Goal: Transaction & Acquisition: Purchase product/service

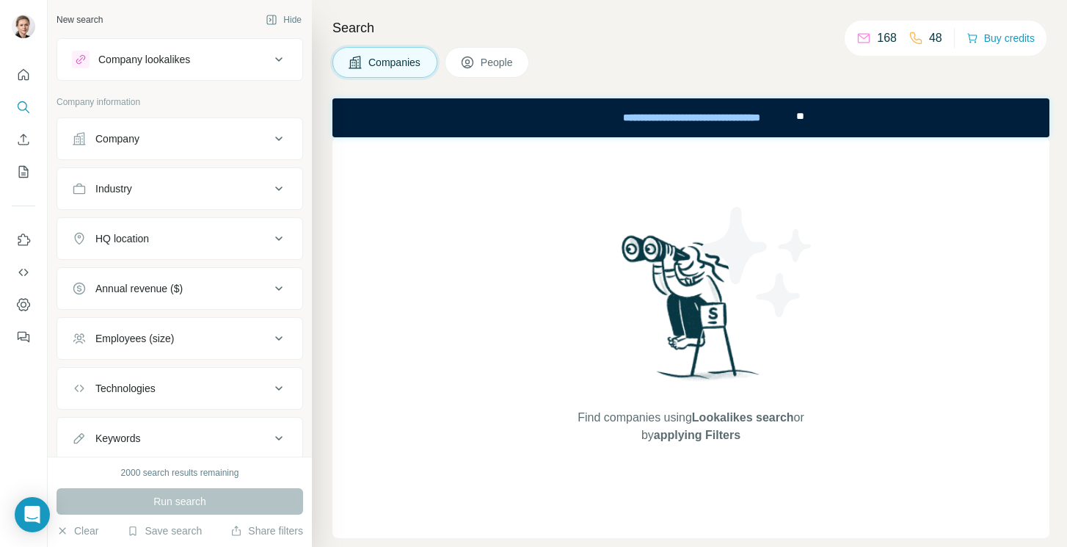
click at [286, 62] on icon at bounding box center [279, 60] width 18 height 18
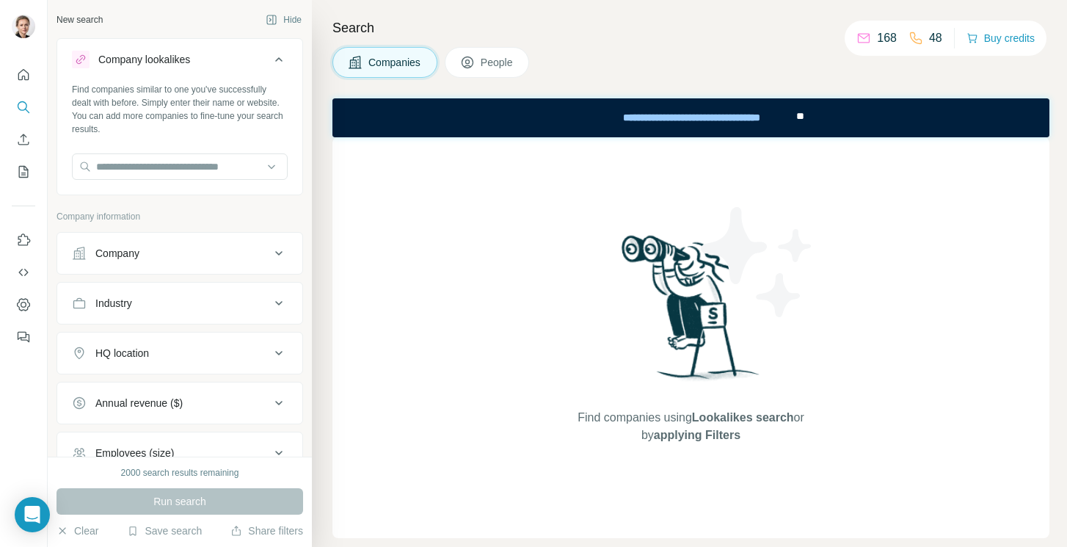
click at [288, 81] on button "Company lookalikes" at bounding box center [179, 62] width 245 height 41
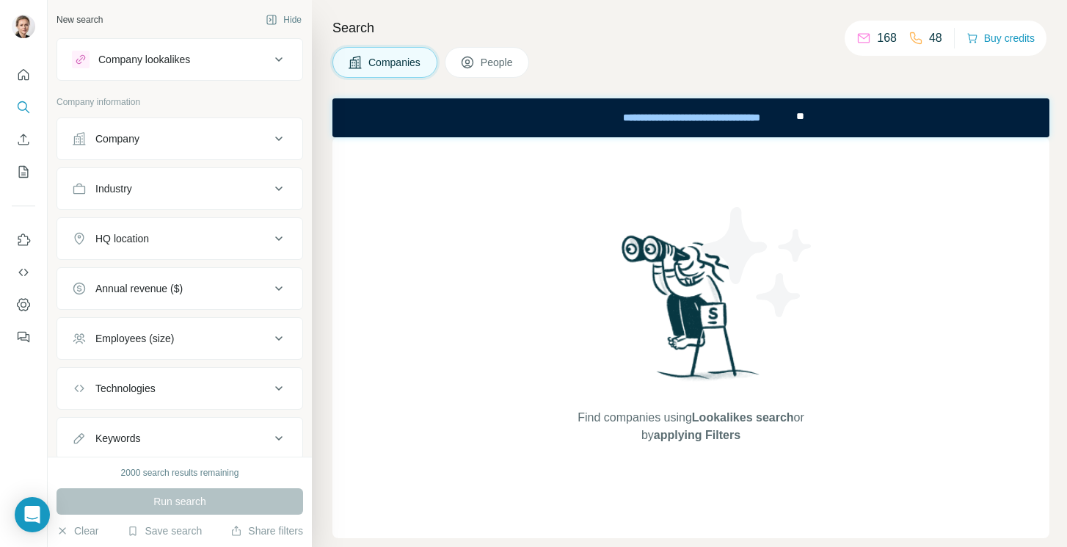
click at [227, 139] on div "Company" at bounding box center [171, 138] width 198 height 15
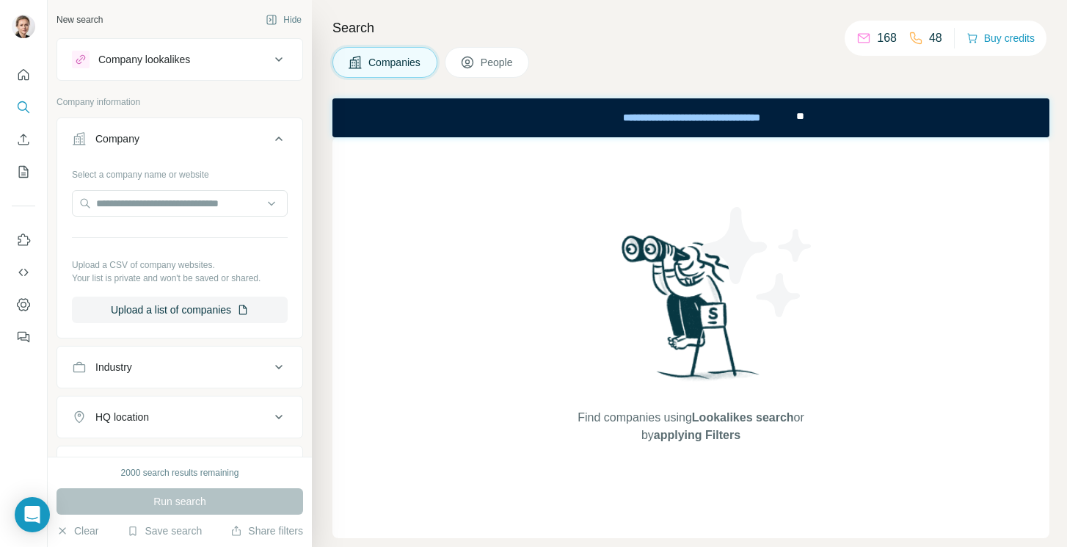
click at [227, 139] on div "Company" at bounding box center [171, 138] width 198 height 15
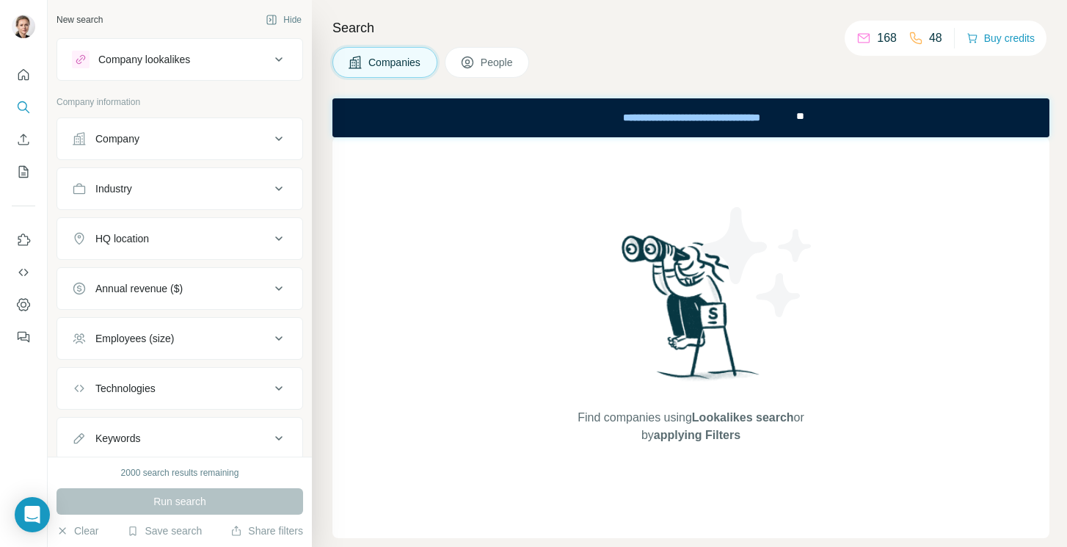
scroll to position [44, 0]
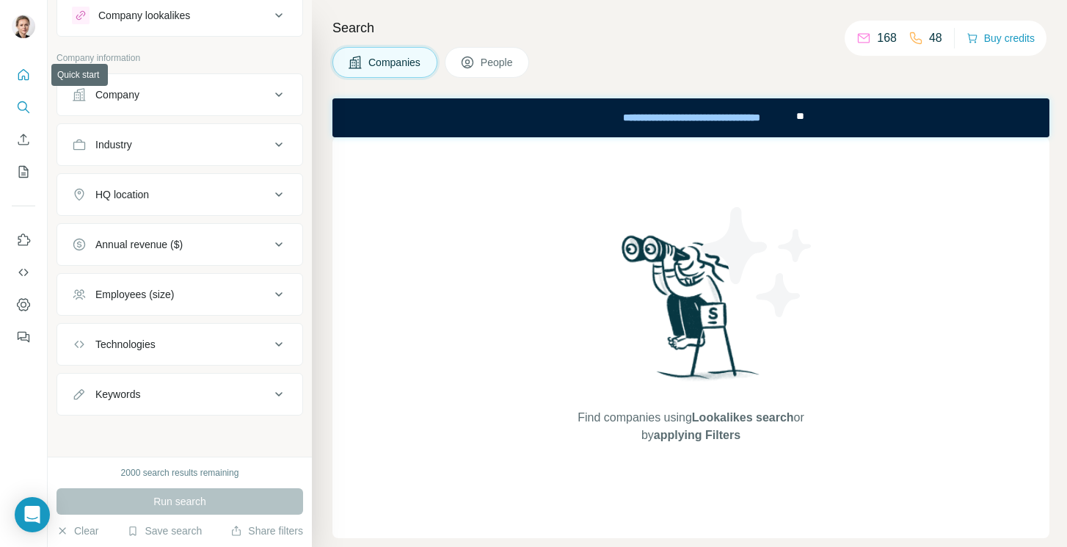
click at [28, 73] on icon "Quick start" at bounding box center [23, 74] width 11 height 11
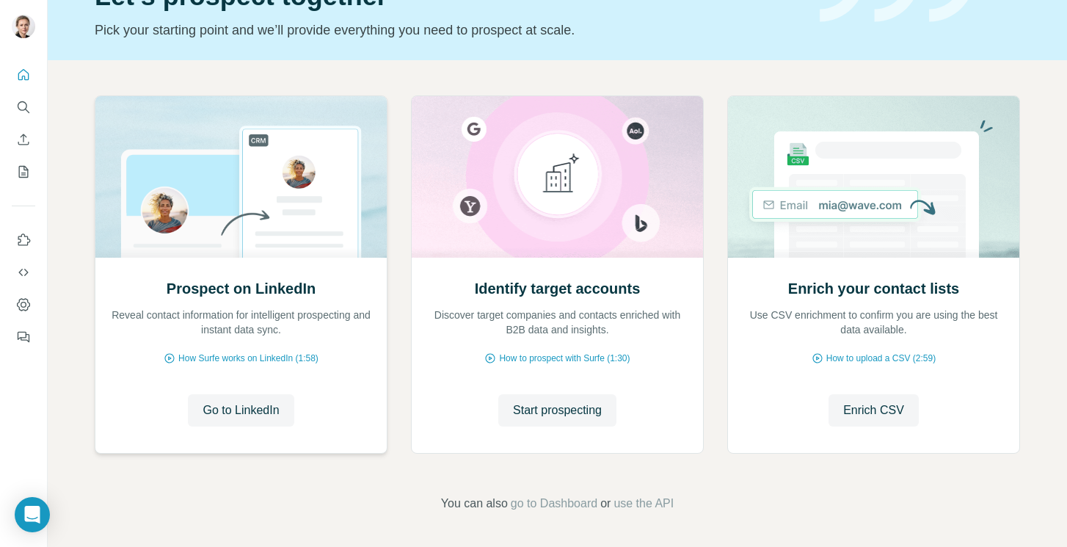
scroll to position [87, 0]
click at [23, 311] on icon "Dashboard" at bounding box center [23, 304] width 15 height 15
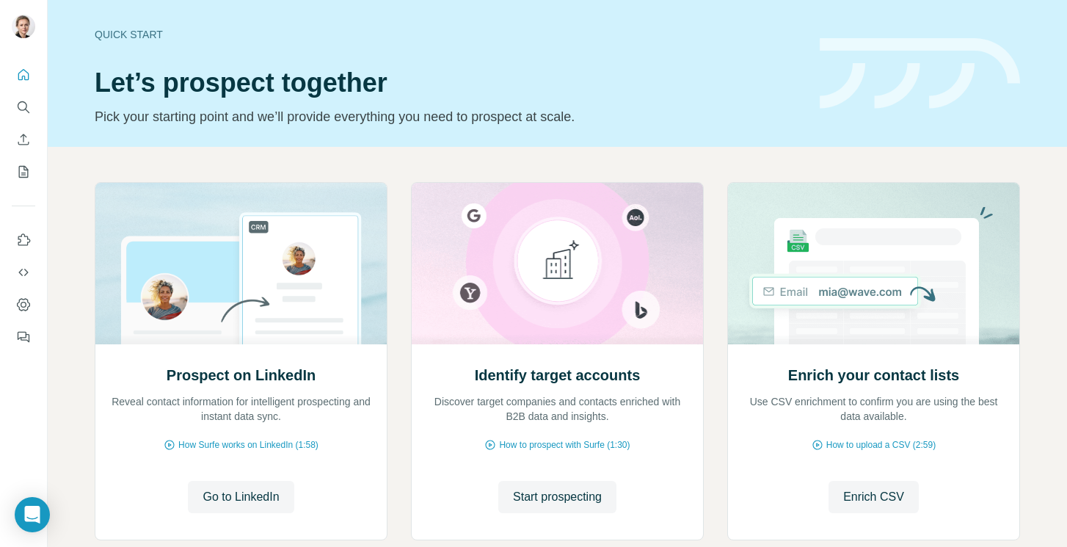
click at [36, 101] on div at bounding box center [23, 201] width 47 height 297
click at [22, 112] on icon "Search" at bounding box center [23, 107] width 15 height 15
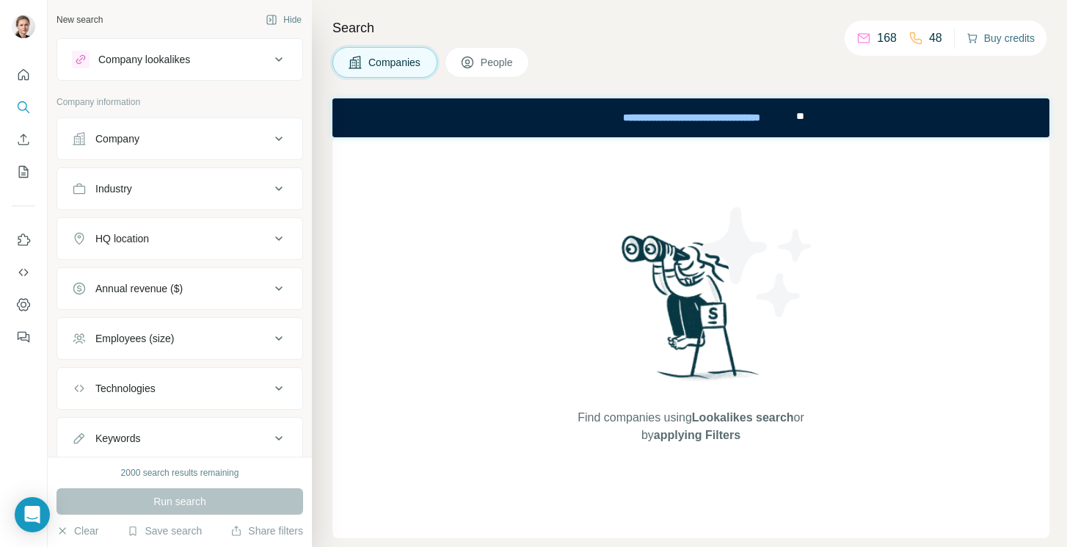
click at [990, 36] on button "Buy credits" at bounding box center [1001, 38] width 68 height 21
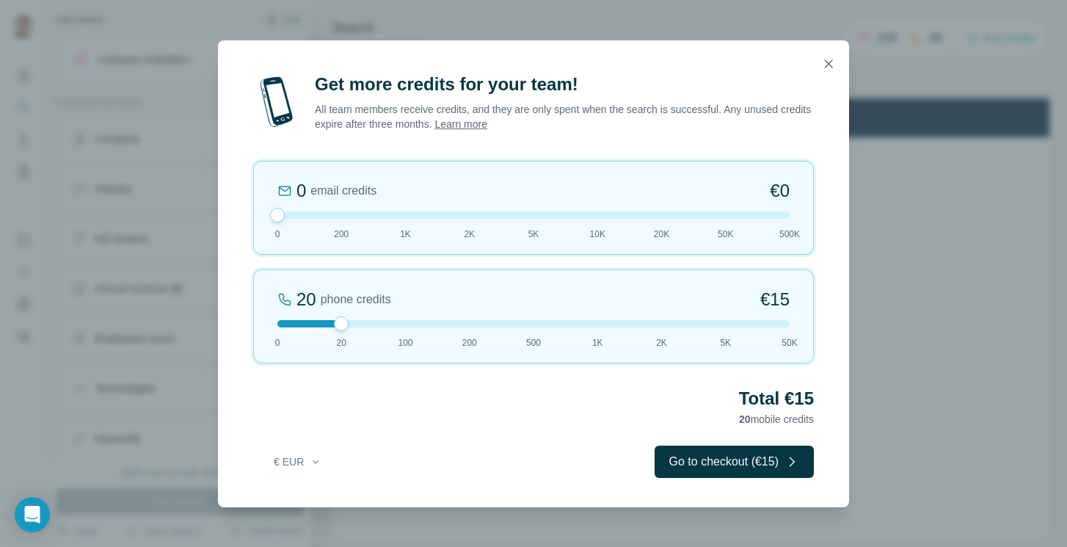
drag, startPoint x: 341, startPoint y: 216, endPoint x: 292, endPoint y: 228, distance: 50.0
click at [292, 228] on div "0 email credits €0 0 200 1K 2K 5K 10K 20K 50K 500K" at bounding box center [533, 208] width 561 height 94
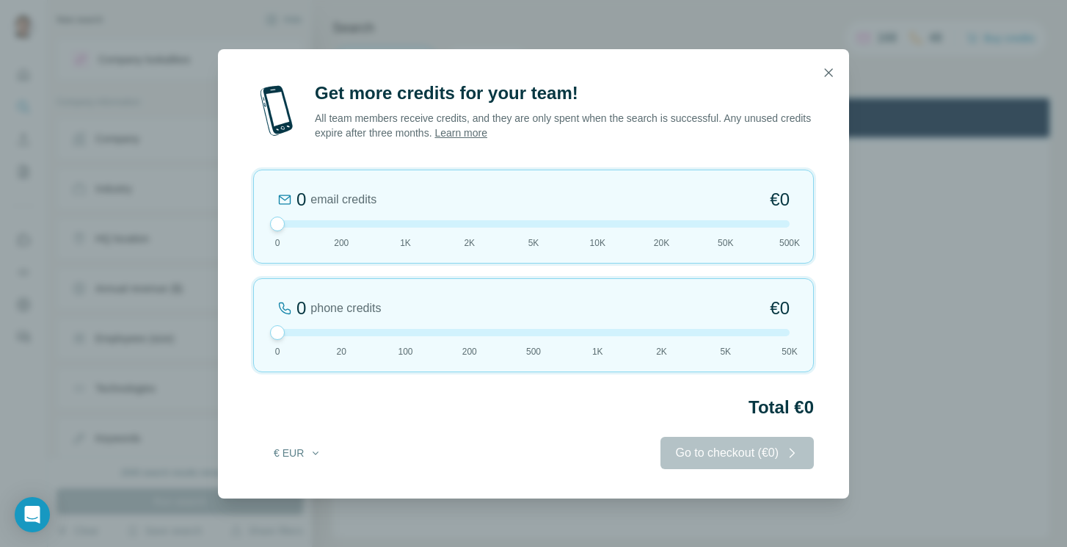
drag, startPoint x: 323, startPoint y: 322, endPoint x: 277, endPoint y: 322, distance: 46.3
click at [277, 322] on div "0 phone credits €0 0 20 100 200 500 1K 2K 5K 50K" at bounding box center [533, 325] width 561 height 94
click at [333, 220] on div at bounding box center [533, 223] width 512 height 7
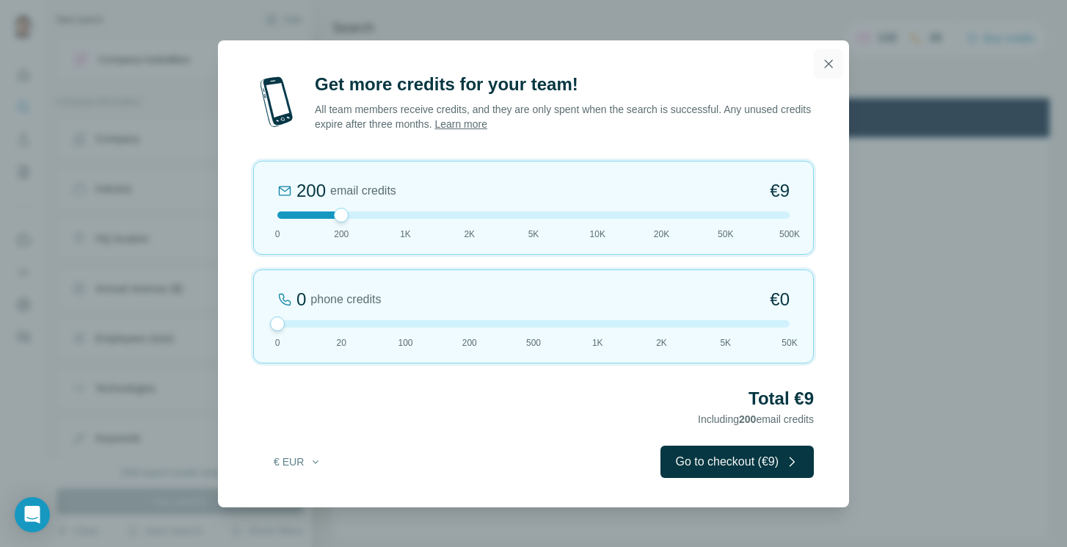
click at [828, 62] on icon "button" at bounding box center [829, 63] width 8 height 8
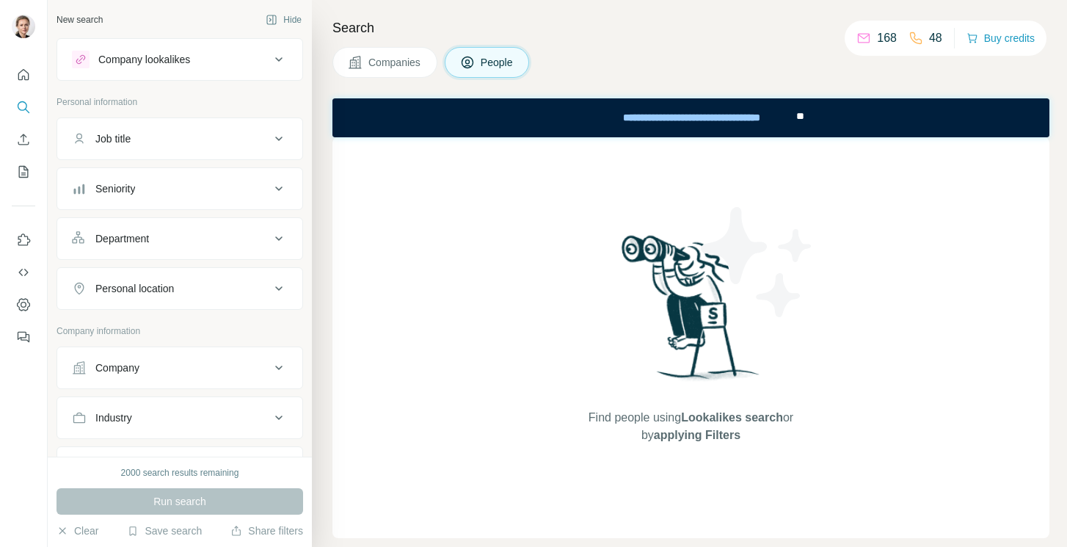
click at [275, 41] on div "Company lookalikes" at bounding box center [180, 59] width 247 height 43
click at [273, 48] on button "Company lookalikes" at bounding box center [179, 59] width 245 height 35
